Goal: Transaction & Acquisition: Subscribe to service/newsletter

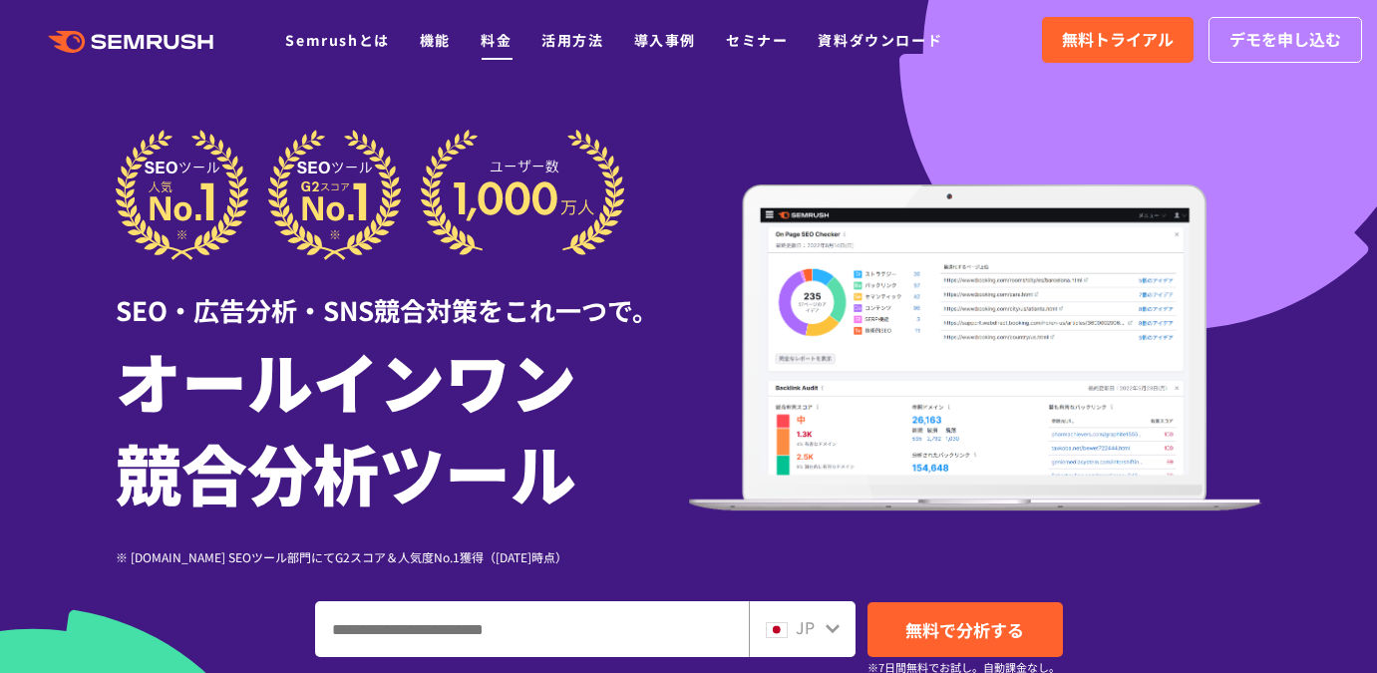
click at [492, 41] on link "料金" at bounding box center [496, 40] width 31 height 20
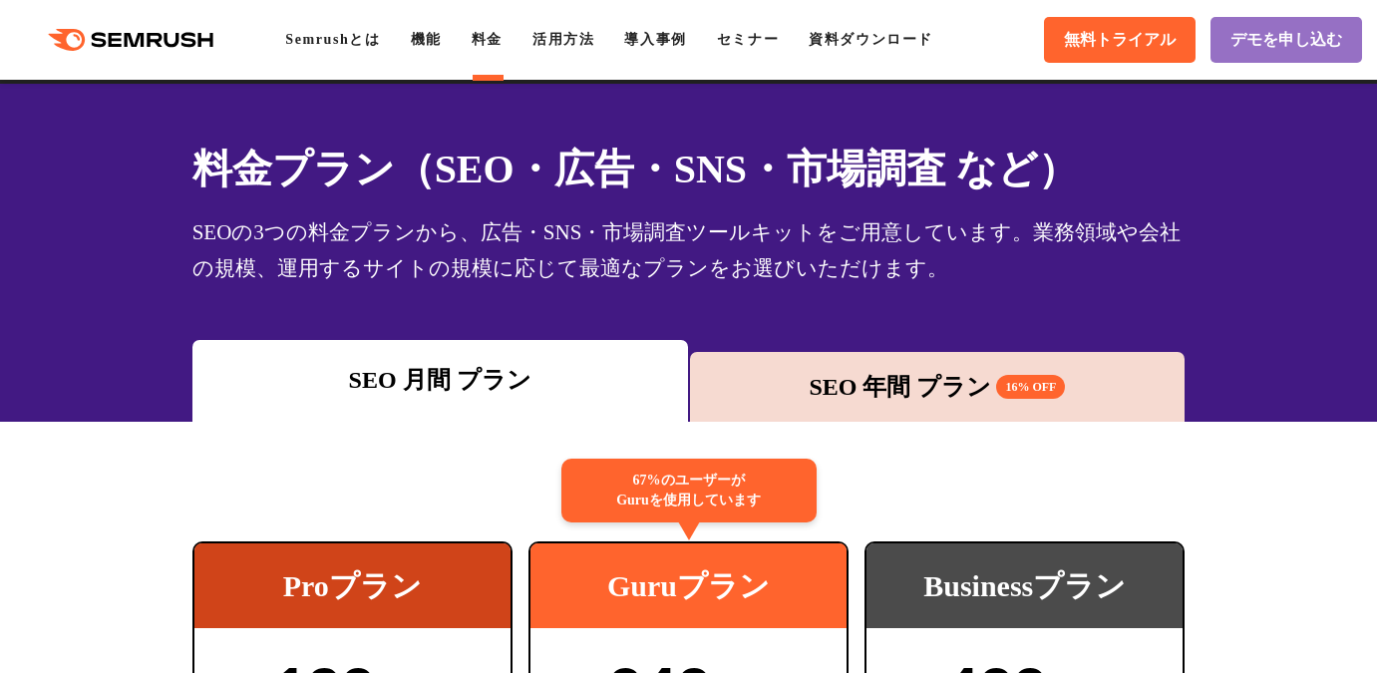
scroll to position [38, 0]
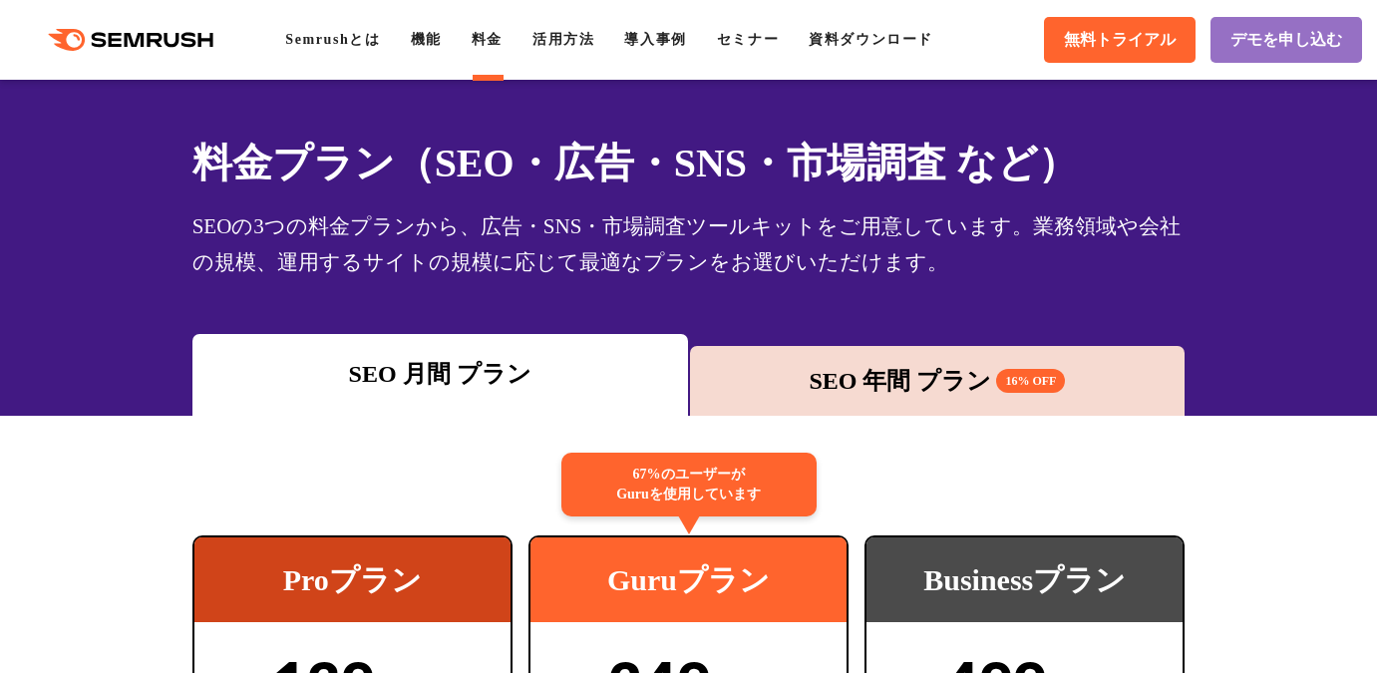
click at [765, 389] on div "SEO 年間 プラン 16% OFF" at bounding box center [938, 381] width 476 height 36
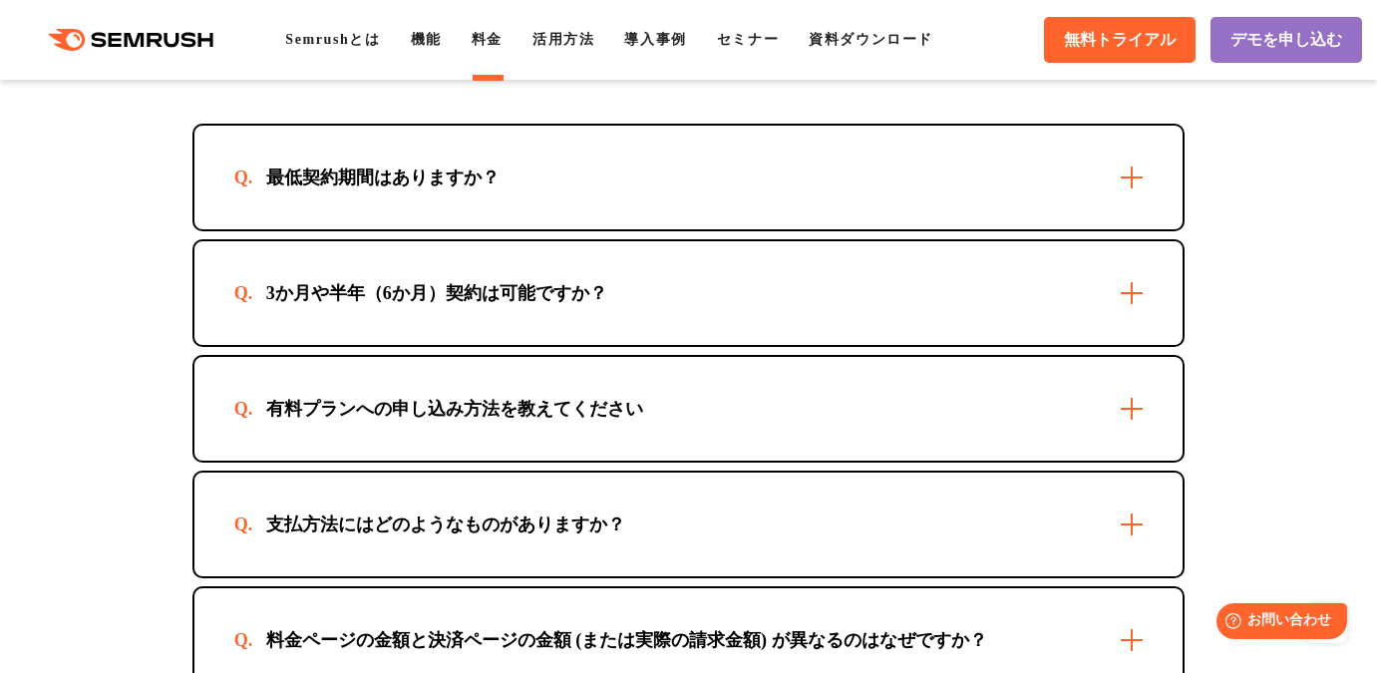
scroll to position [5891, 0]
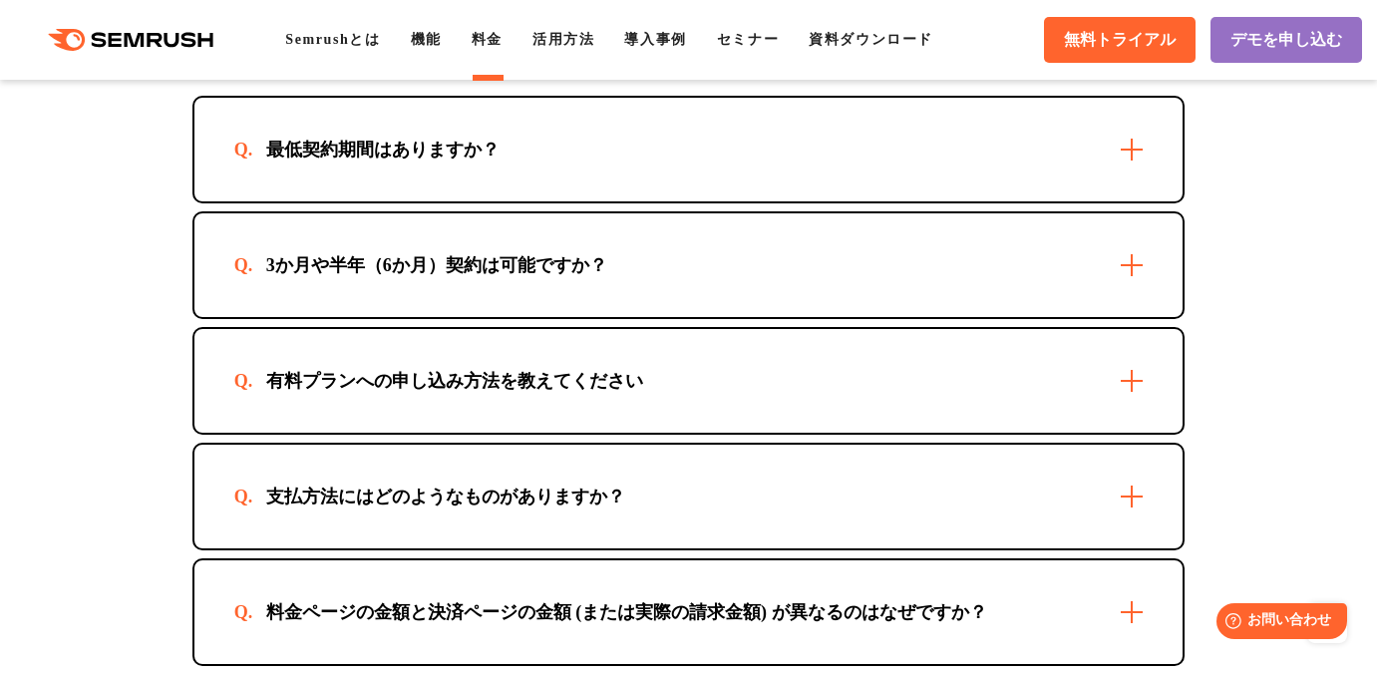
click at [367, 201] on div "最低契約期間はありますか？" at bounding box center [688, 150] width 989 height 104
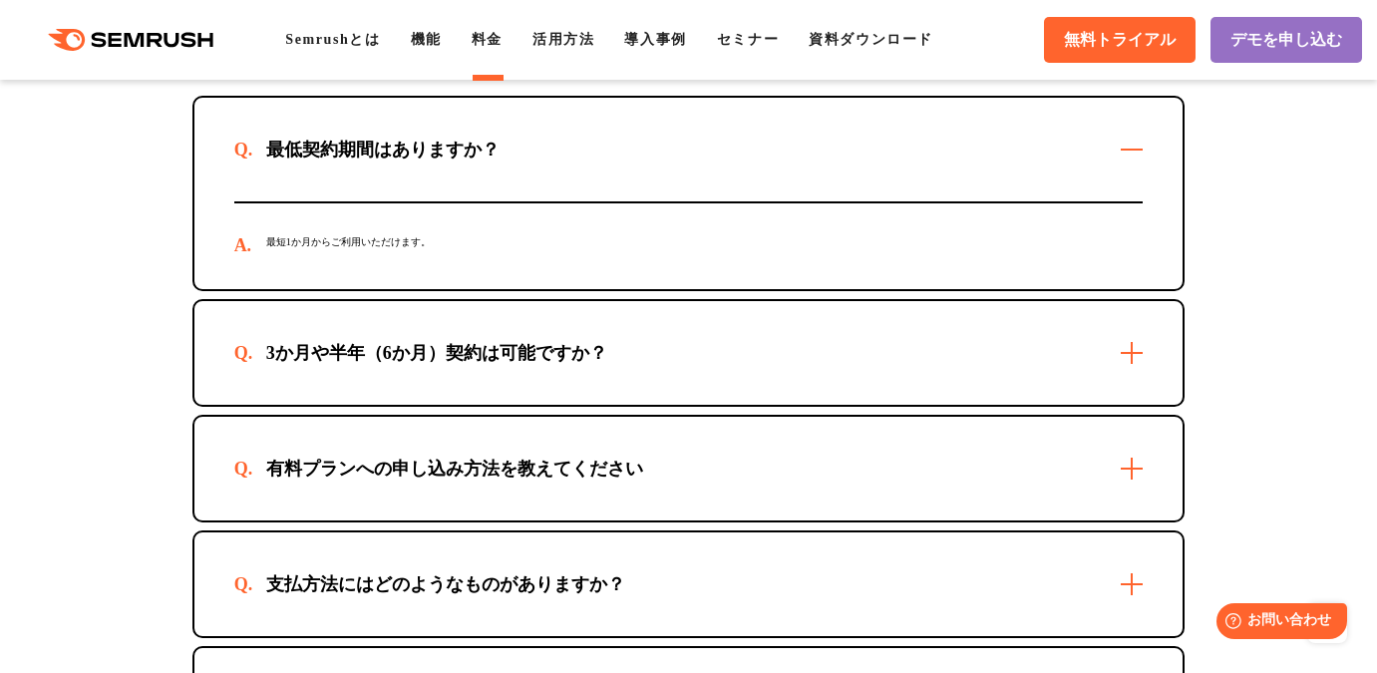
click at [324, 365] on div "3か月や半年（6か月）契約は可能ですか？" at bounding box center [436, 353] width 405 height 24
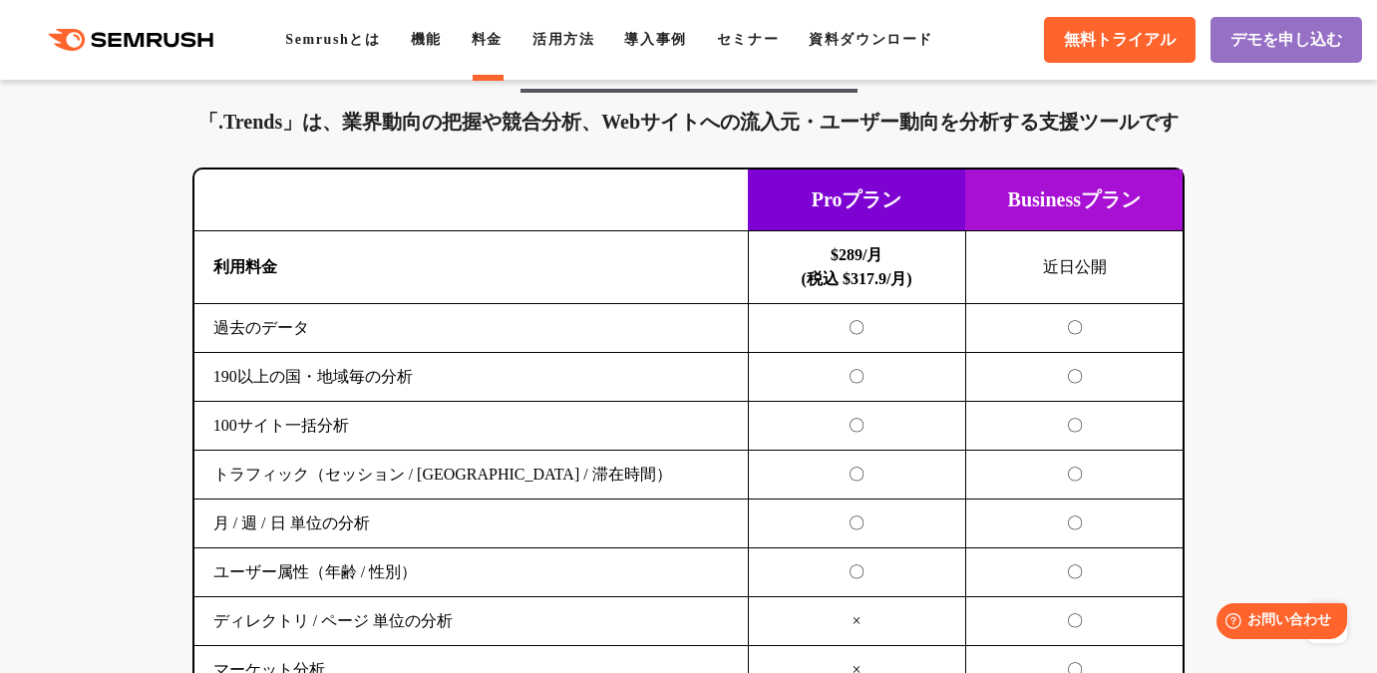
scroll to position [3428, 0]
